Goal: Task Accomplishment & Management: Manage account settings

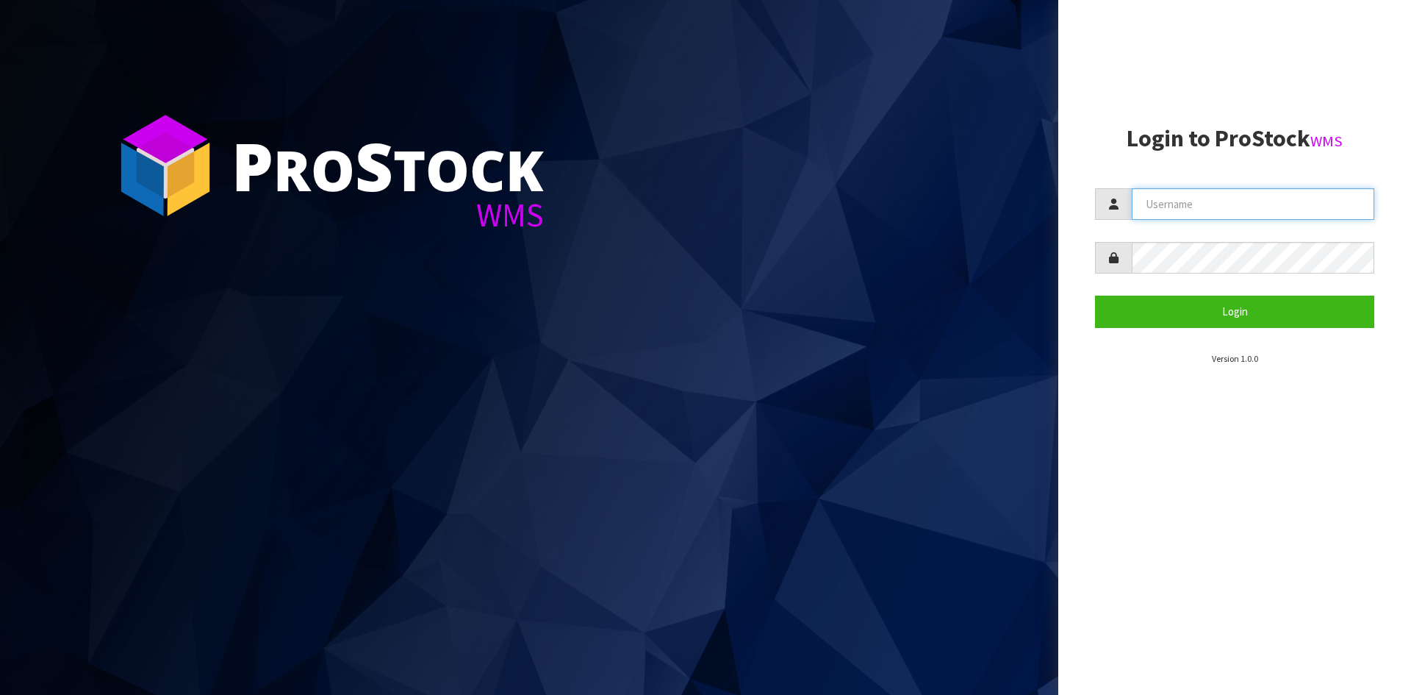
click at [1261, 204] on input "text" at bounding box center [1253, 204] width 243 height 32
type input "rjabboury@ensystex.com"
click at [1095, 295] on button "Login" at bounding box center [1234, 311] width 279 height 32
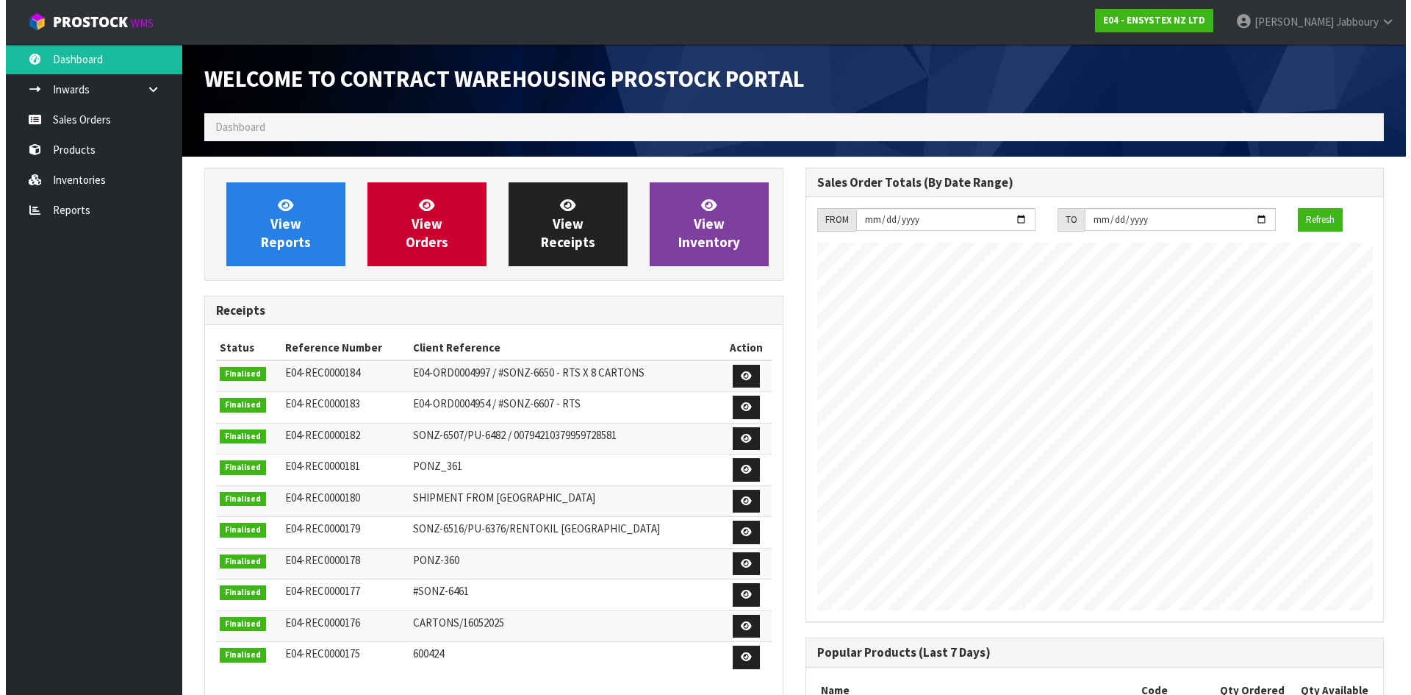
scroll to position [815, 600]
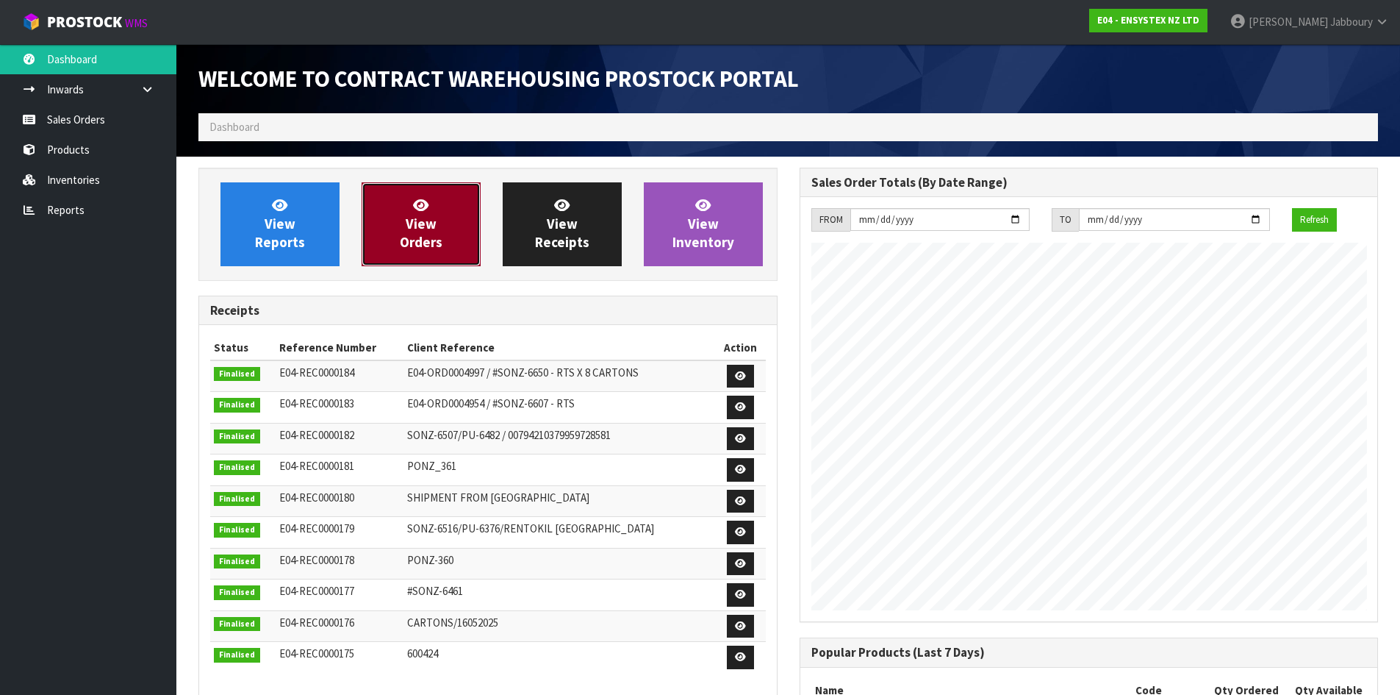
click at [409, 215] on span "View Orders" at bounding box center [421, 223] width 43 height 55
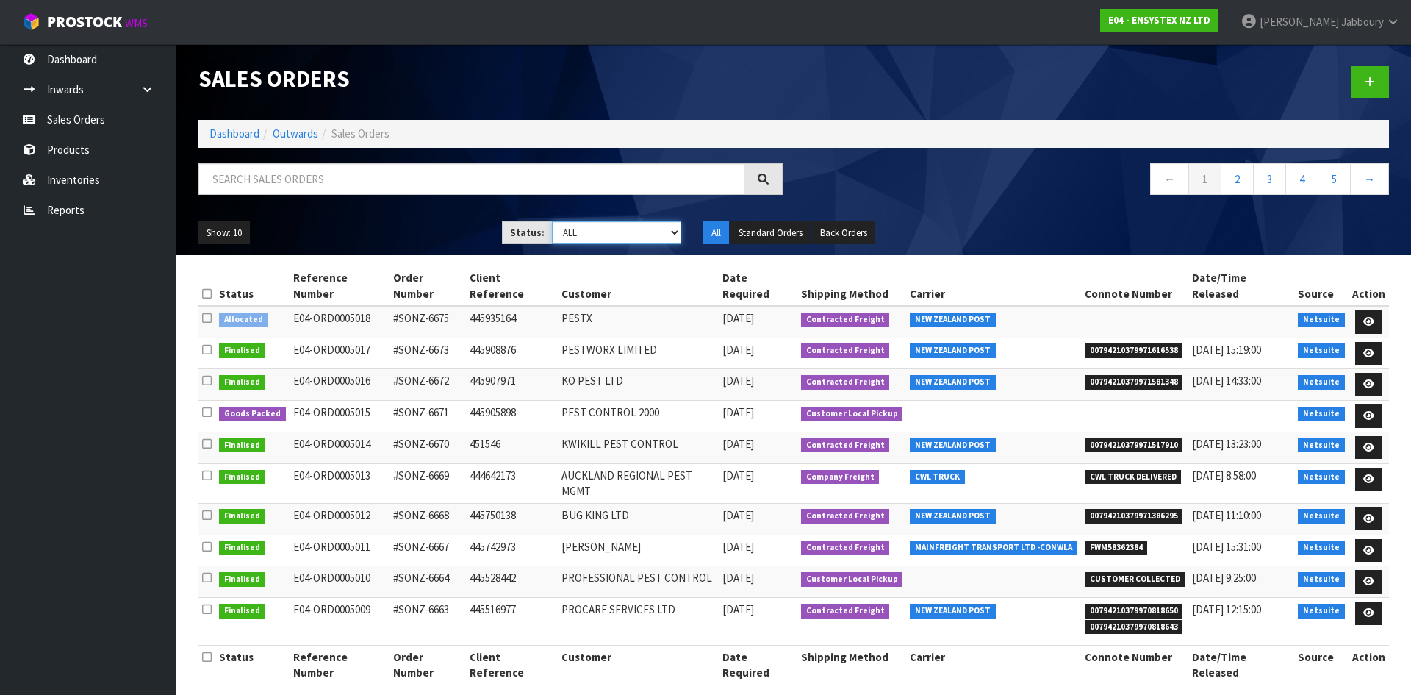
click at [642, 232] on select "Draft Pending Allocated Pending Pick Goods Picked Goods Packed Pending Charges …" at bounding box center [617, 232] width 130 height 23
click at [552, 221] on select "Draft Pending Allocated Pending Pick Goods Picked Goods Packed Pending Charges …" at bounding box center [617, 232] width 130 height 23
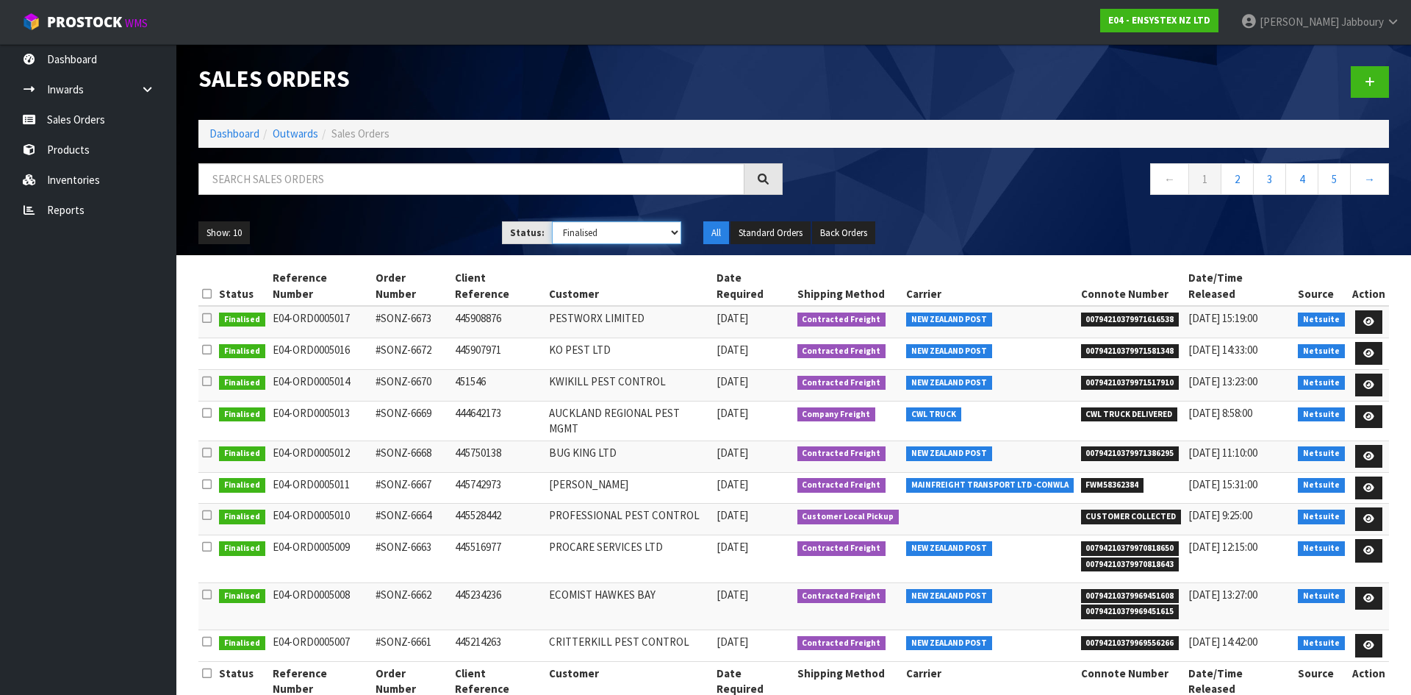
click at [631, 227] on select "Draft Pending Allocated Pending Pick Goods Picked Goods Packed Pending Charges …" at bounding box center [617, 232] width 130 height 23
select select "string:ALL"
click at [552, 221] on select "Draft Pending Allocated Pending Pick Goods Picked Goods Packed Pending Charges …" at bounding box center [617, 232] width 130 height 23
click at [348, 179] on input "text" at bounding box center [471, 179] width 546 height 32
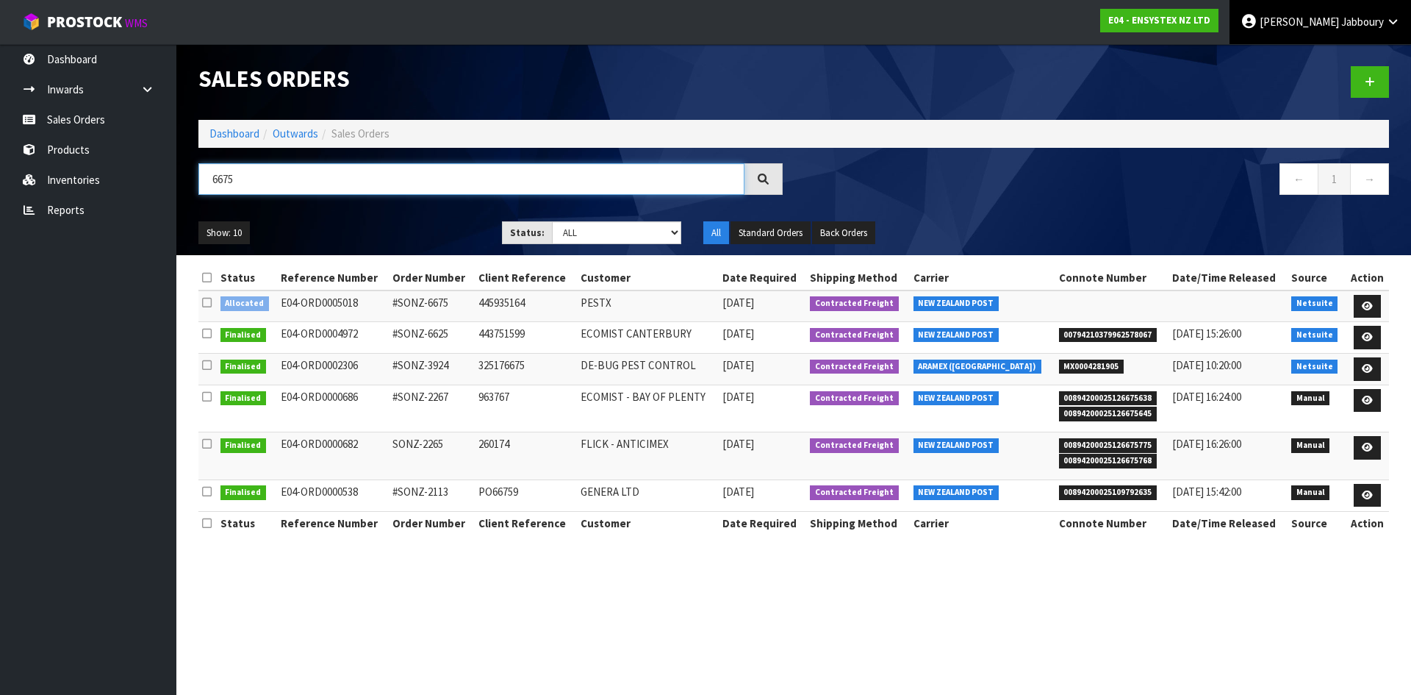
type input "6675"
click at [1377, 24] on span "Jabboury" at bounding box center [1362, 22] width 43 height 14
click at [1354, 54] on link "Logout" at bounding box center [1352, 59] width 116 height 20
